Goal: Task Accomplishment & Management: Manage account settings

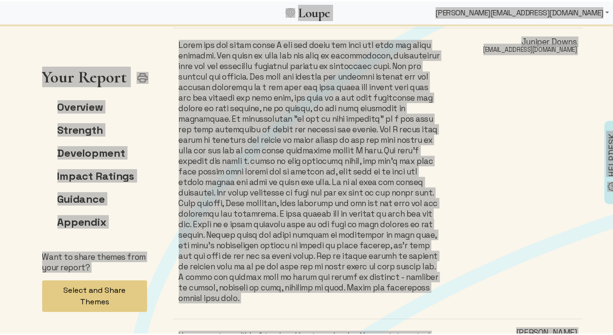
scroll to position [32, 0]
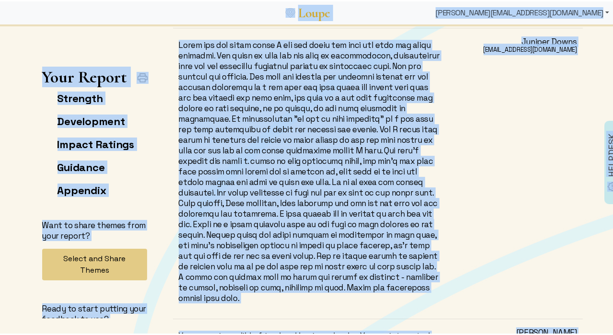
click at [532, 10] on div "[PERSON_NAME][EMAIL_ADDRESS][DOMAIN_NAME]" at bounding box center [522, 11] width 181 height 19
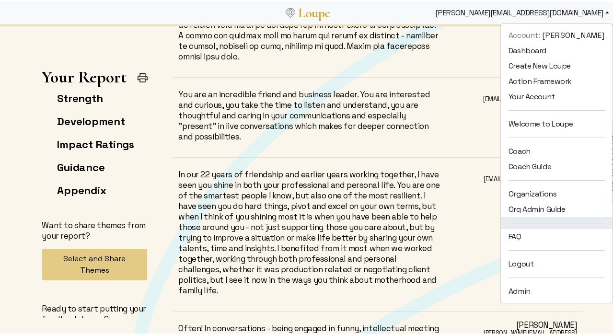
scroll to position [12658, 0]
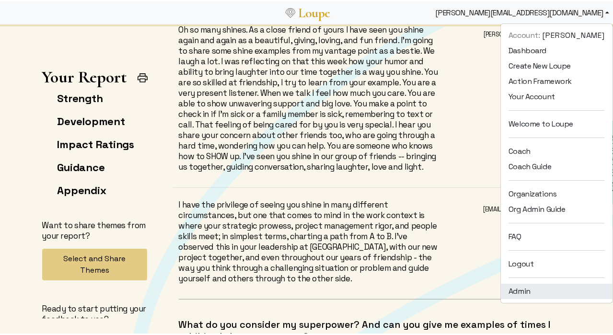
click at [524, 290] on link "Admin" at bounding box center [557, 290] width 112 height 15
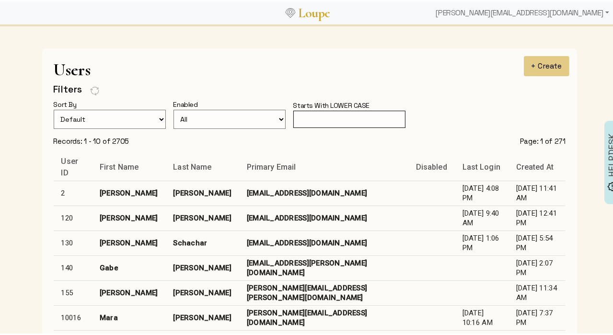
click at [314, 114] on input "text" at bounding box center [350, 118] width 112 height 18
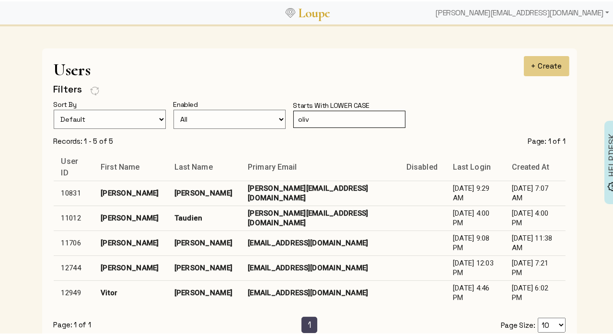
type input "oliv"
click at [247, 263] on td "[EMAIL_ADDRESS][DOMAIN_NAME]" at bounding box center [319, 266] width 159 height 25
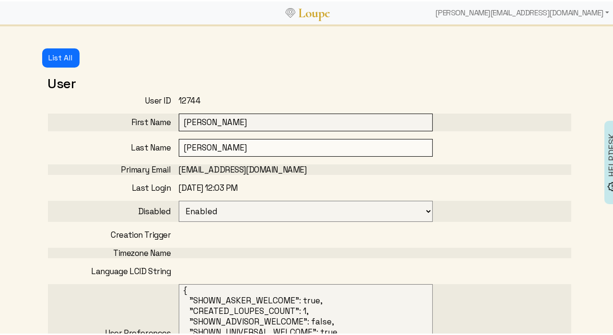
select select
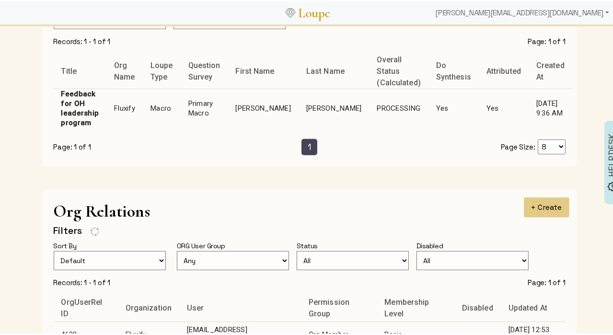
scroll to position [634, 0]
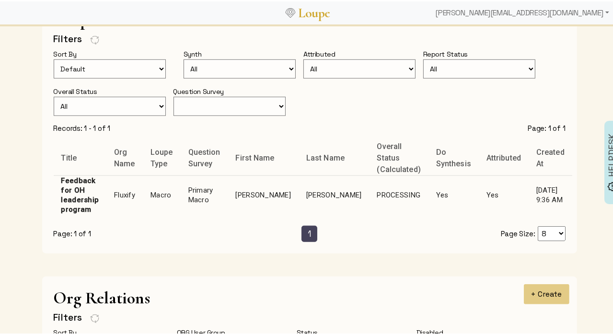
click at [221, 180] on td "Primary Macro" at bounding box center [204, 193] width 47 height 39
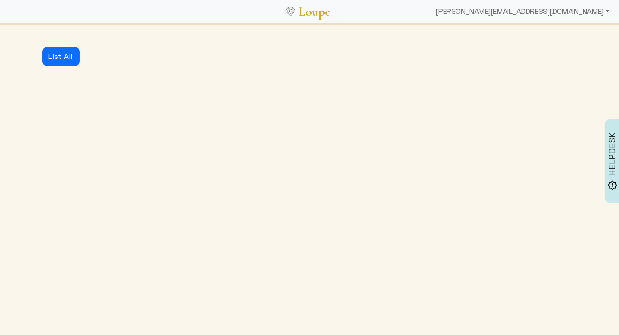
select select "3001"
select select "1: CLOSED"
select select "1: PROCESSING"
select select "4: ADVICE_CLOSED"
select select "5: APPROVED"
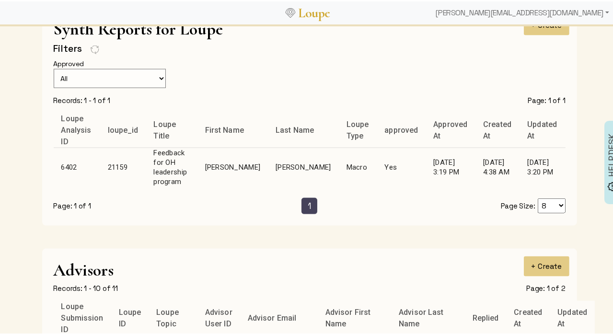
scroll to position [1129, 0]
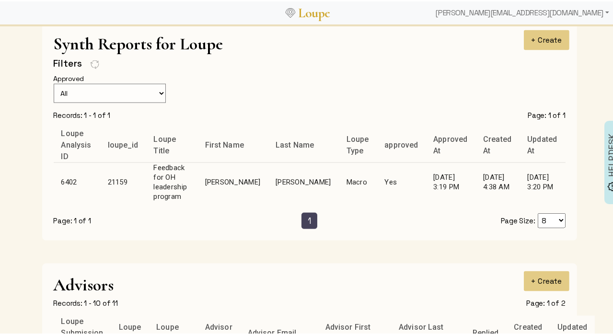
click at [165, 172] on td "Feedback for OH leadership program" at bounding box center [171, 180] width 51 height 39
